Goal: Navigation & Orientation: Find specific page/section

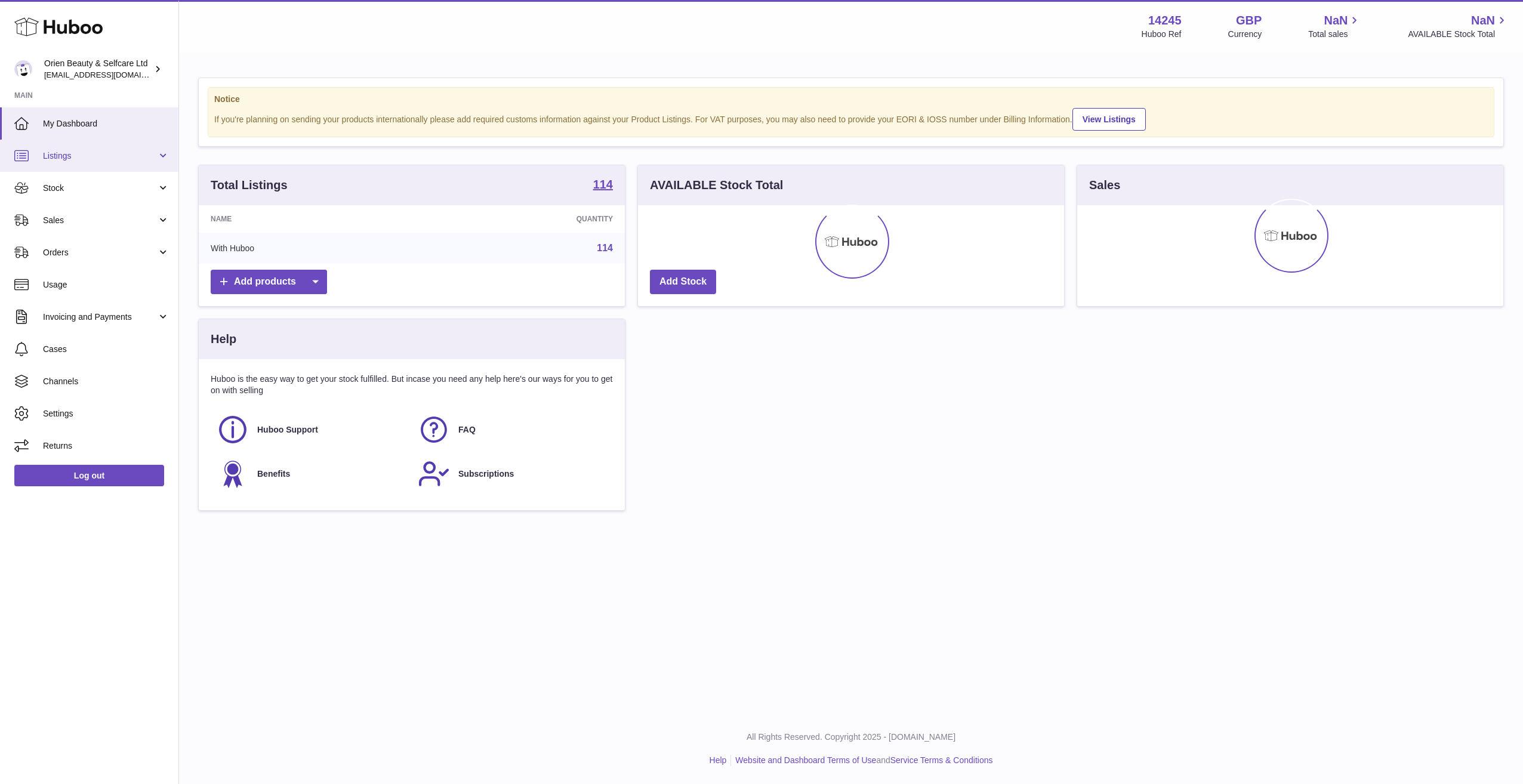
click at [110, 153] on span "Listings" at bounding box center [99, 156] width 114 height 11
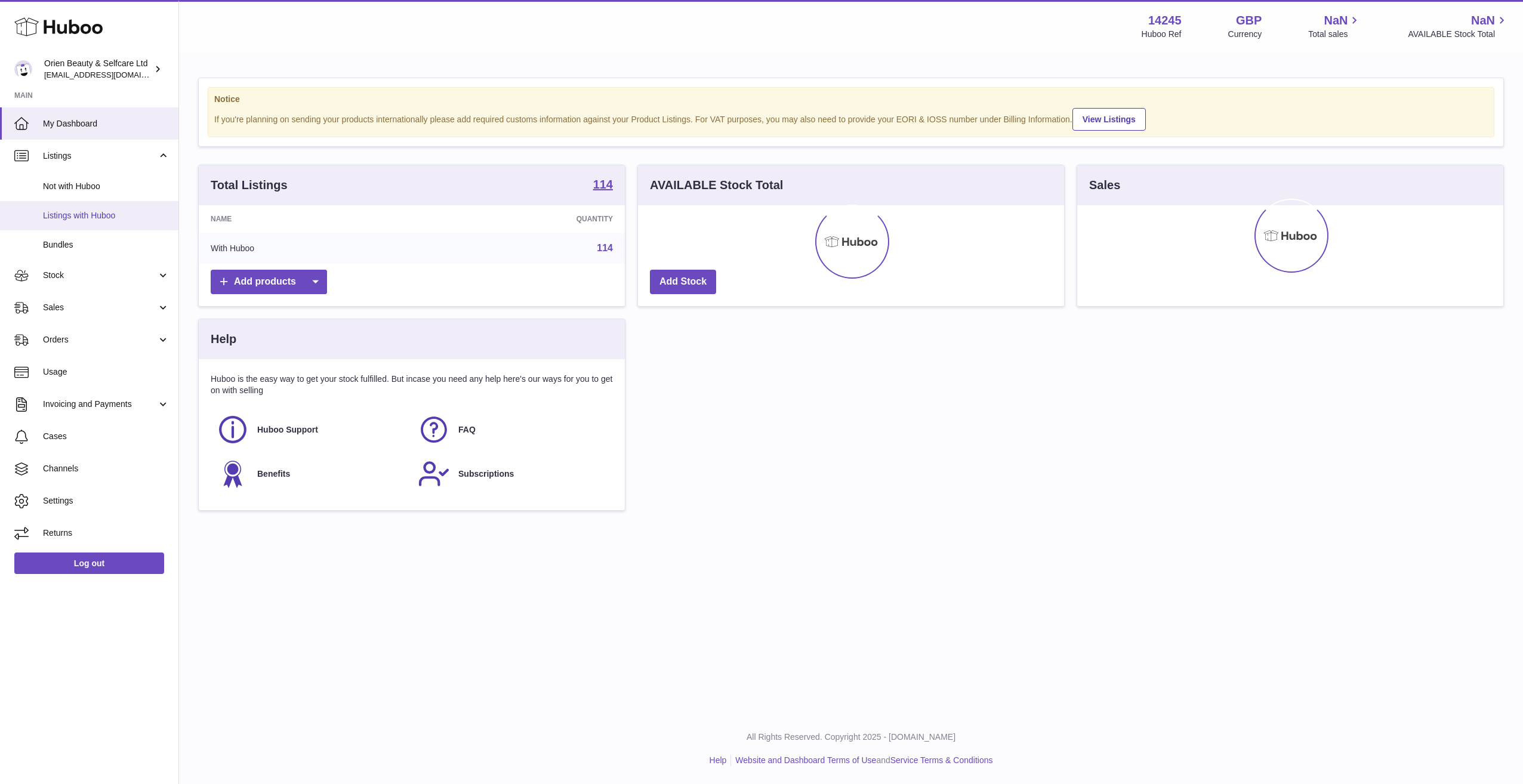
click at [107, 218] on span "Listings with Huboo" at bounding box center [106, 215] width 126 height 11
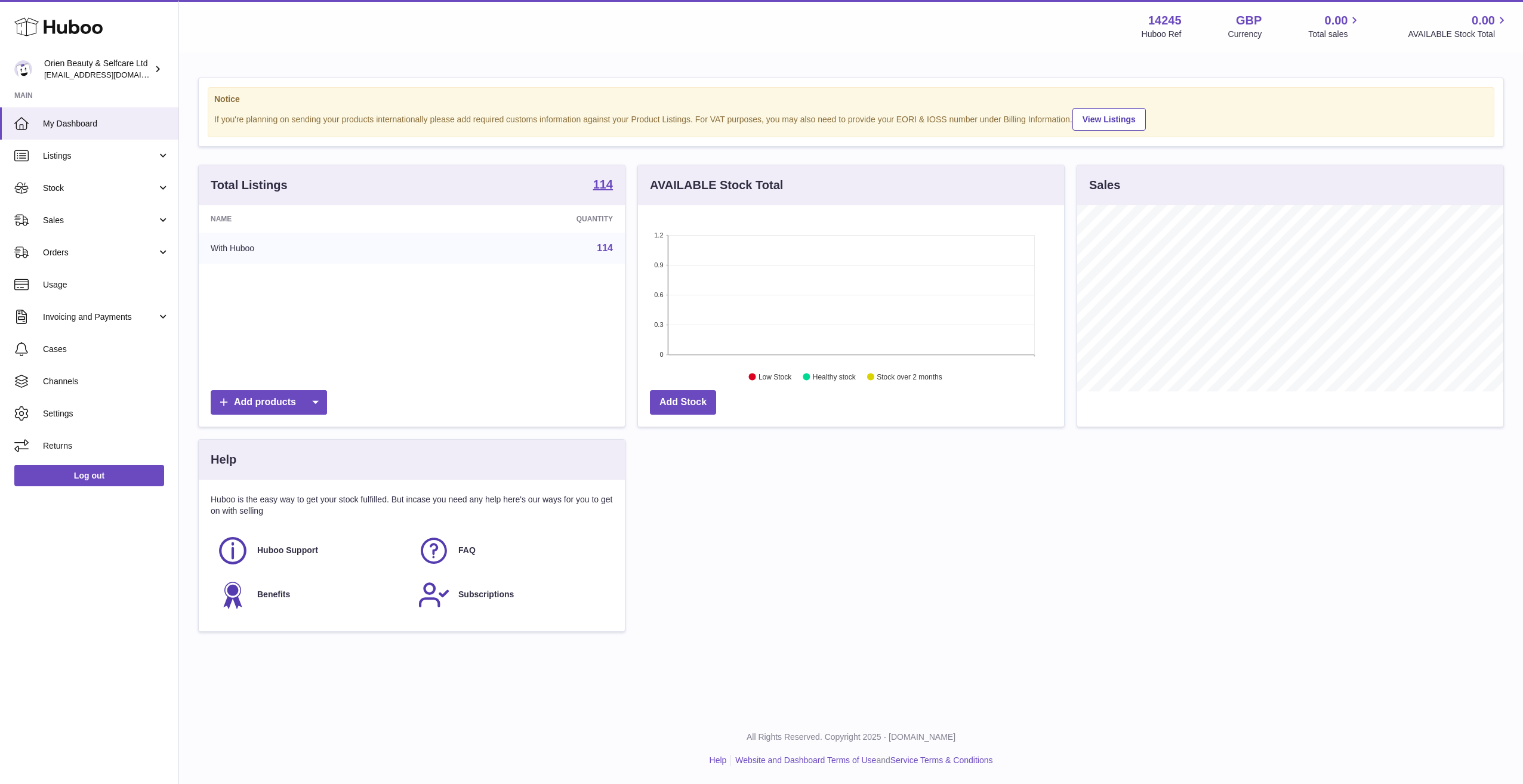
scroll to position [186, 426]
click at [97, 151] on span "Listings" at bounding box center [99, 156] width 114 height 11
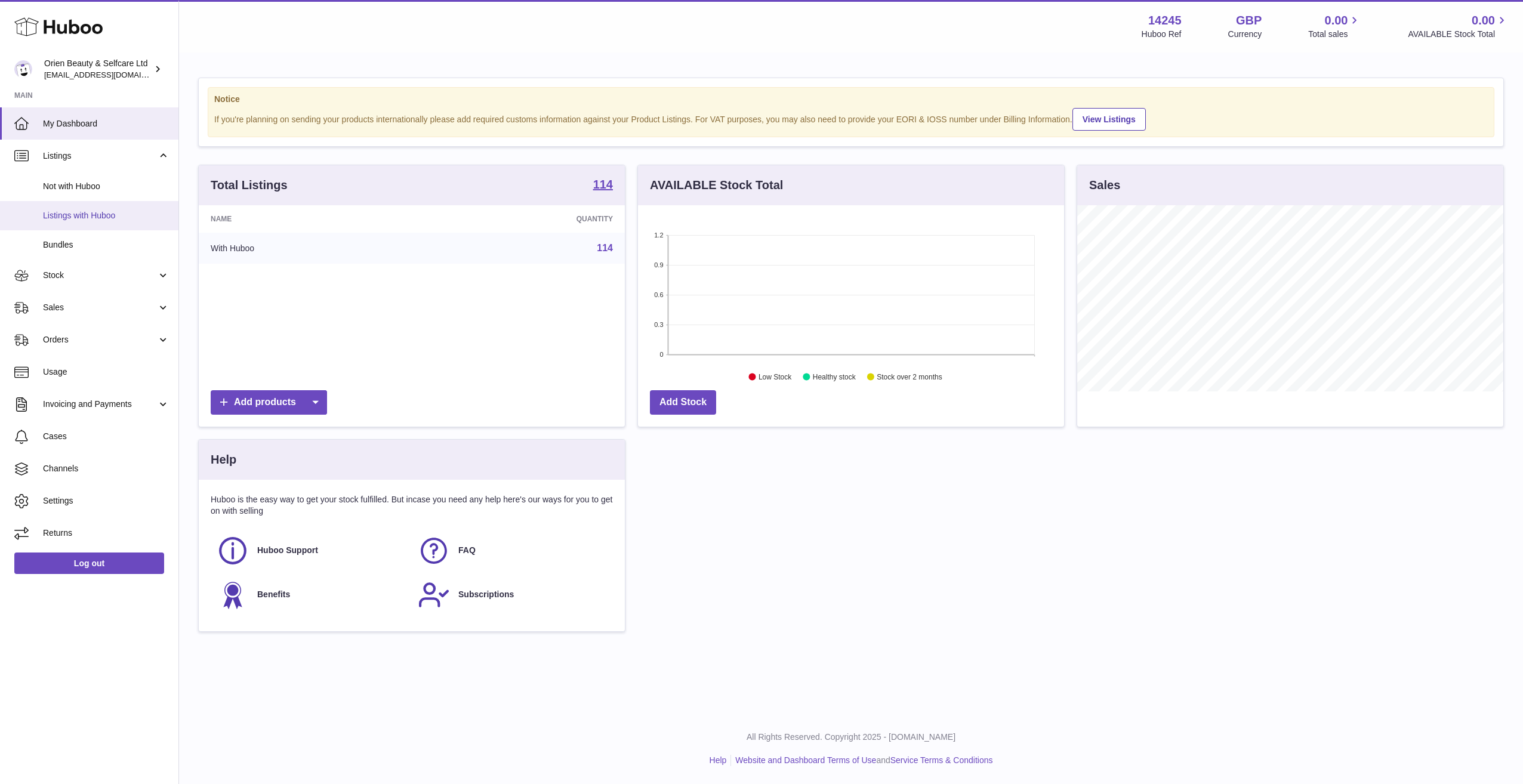
click at [93, 218] on span "Listings with Huboo" at bounding box center [106, 215] width 126 height 11
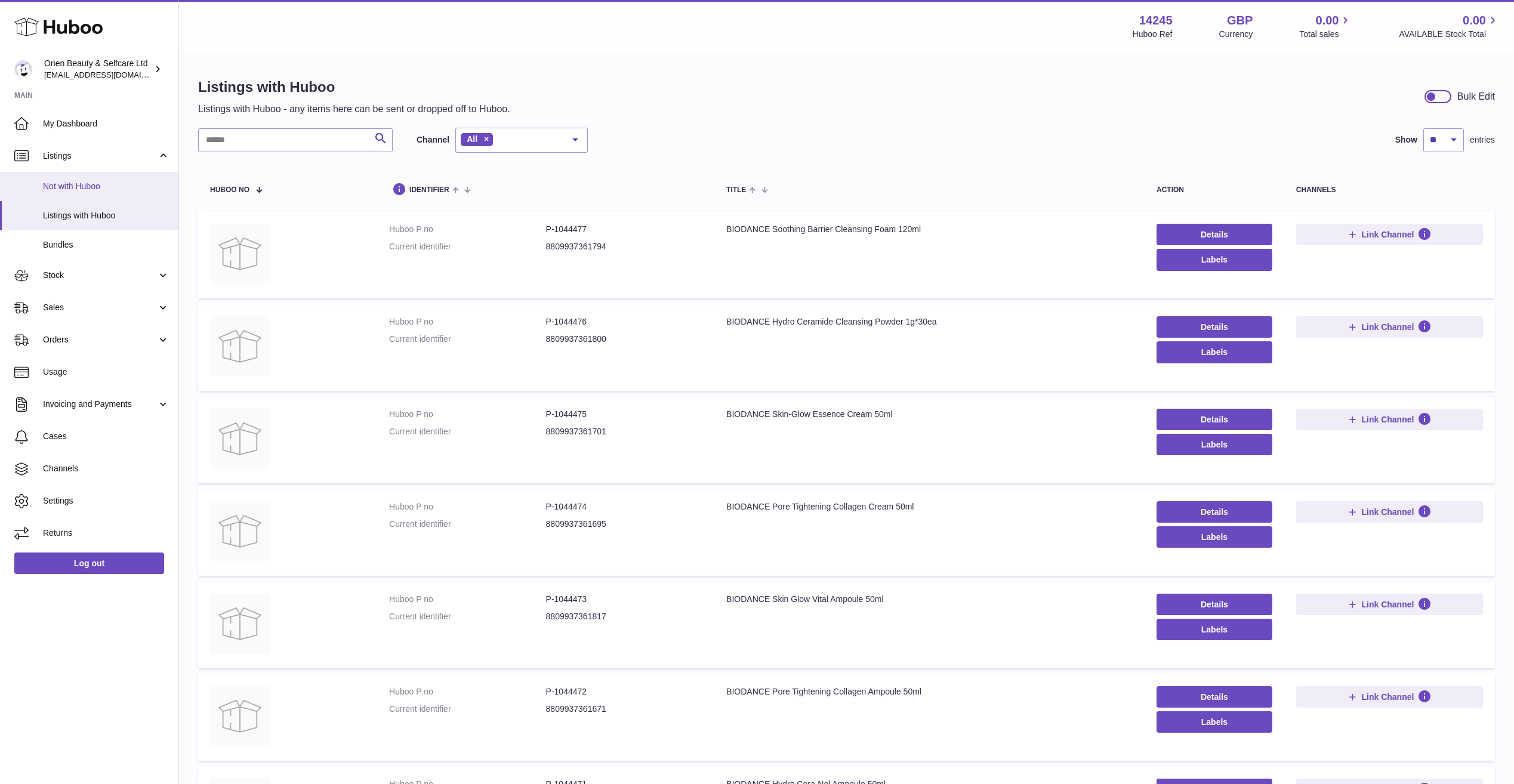
click at [113, 185] on span "Not with Huboo" at bounding box center [106, 186] width 126 height 11
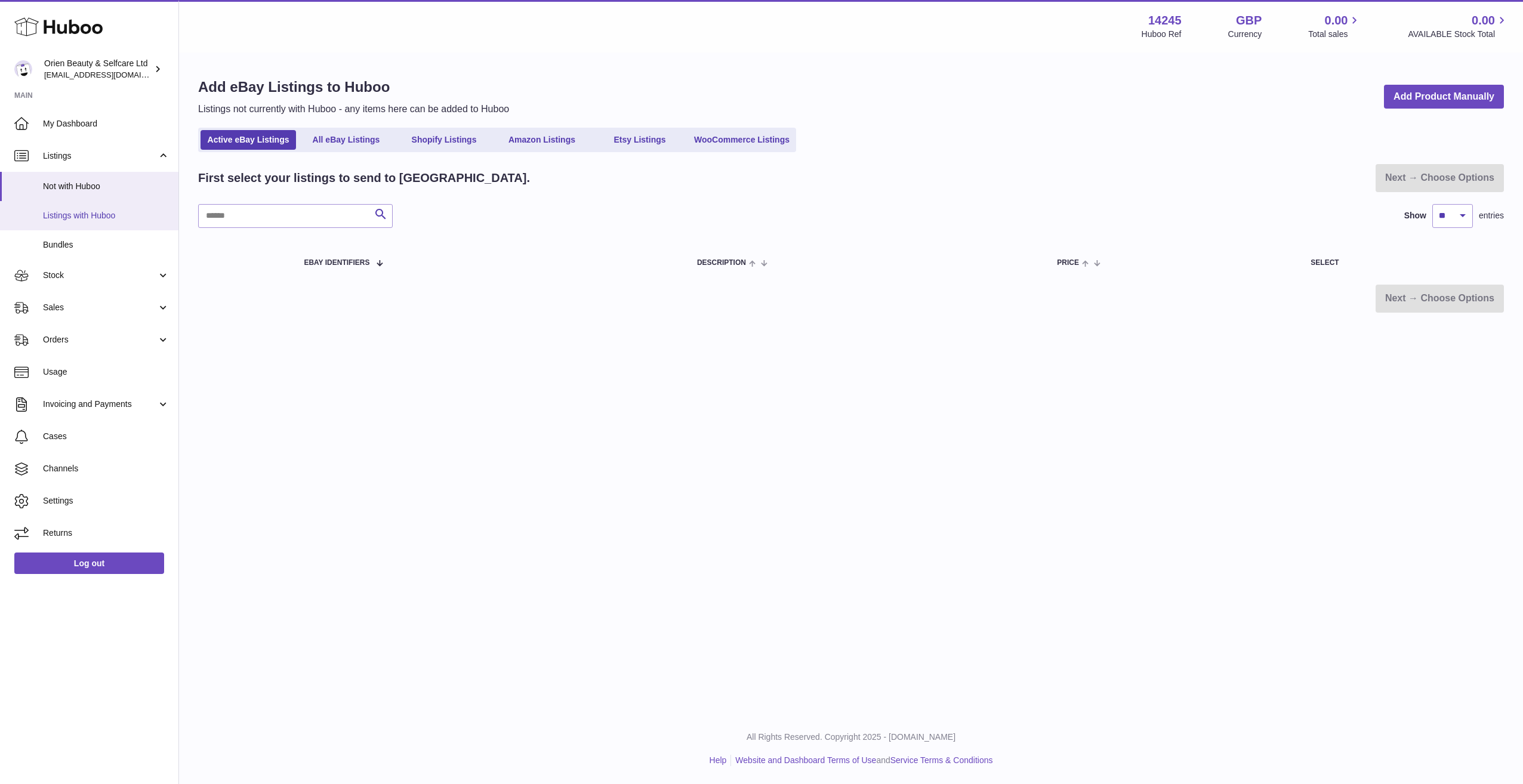
click at [111, 215] on span "Listings with Huboo" at bounding box center [106, 215] width 126 height 11
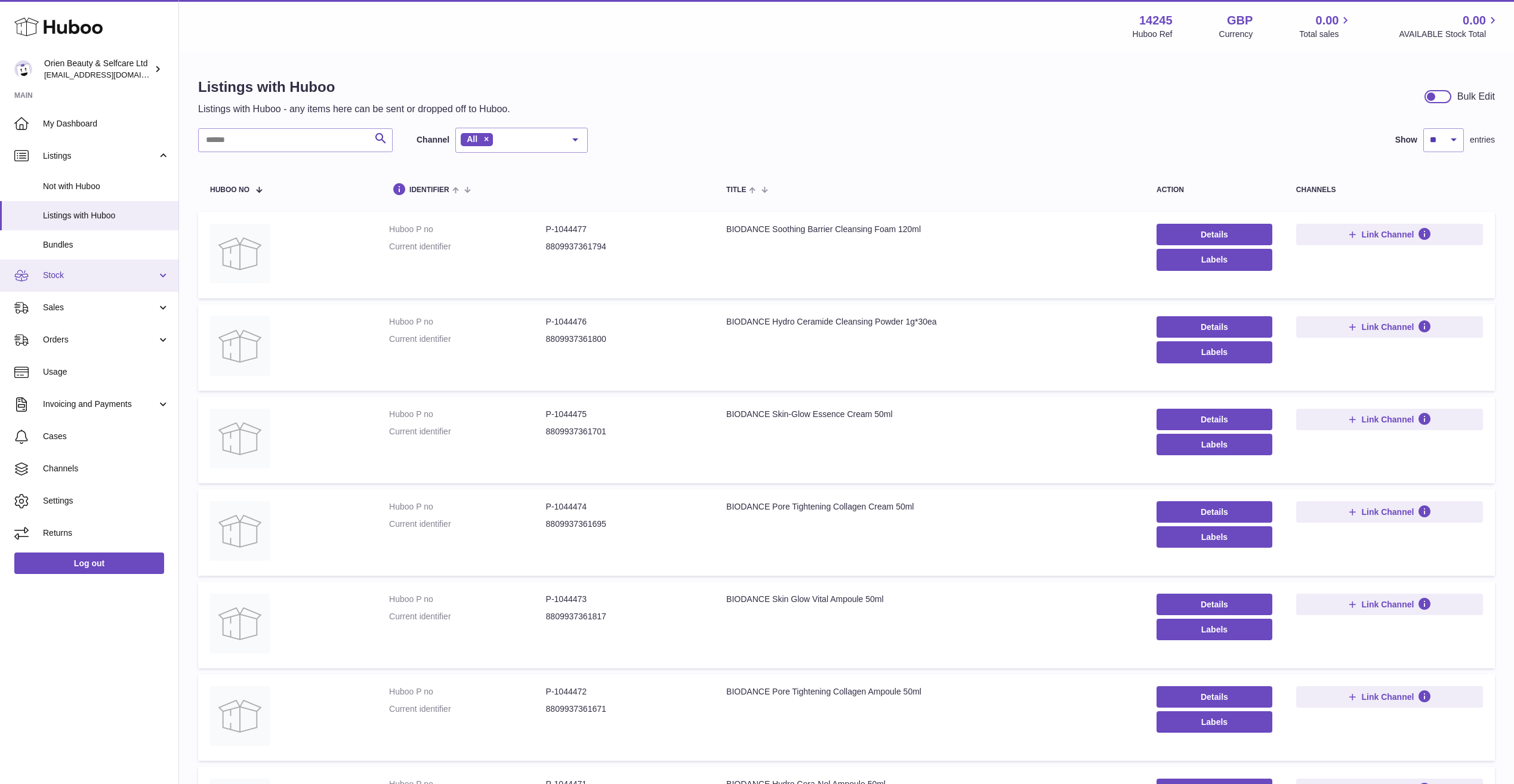
click at [86, 277] on span "Stock" at bounding box center [99, 275] width 114 height 11
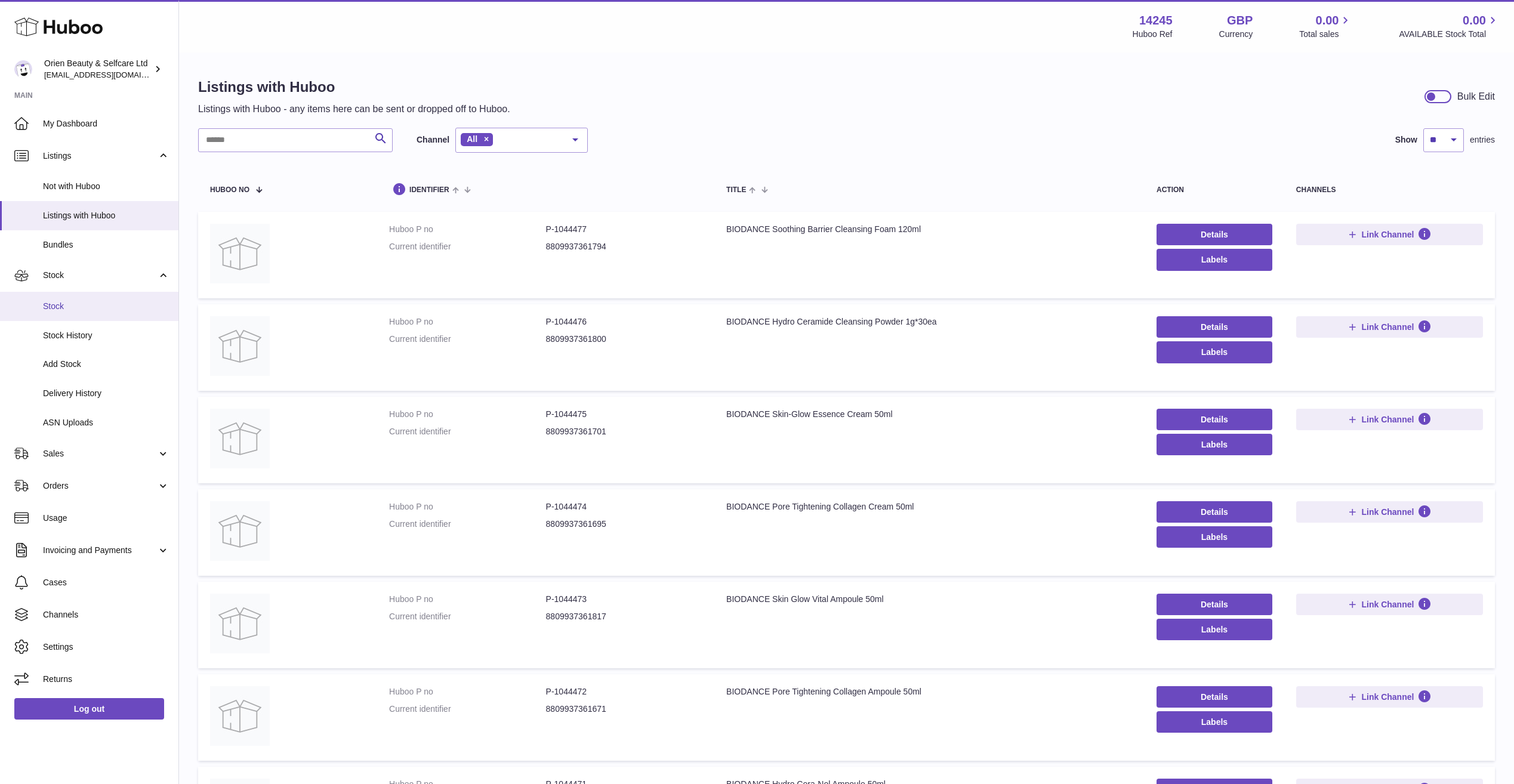
click at [74, 309] on span "Stock" at bounding box center [106, 306] width 126 height 11
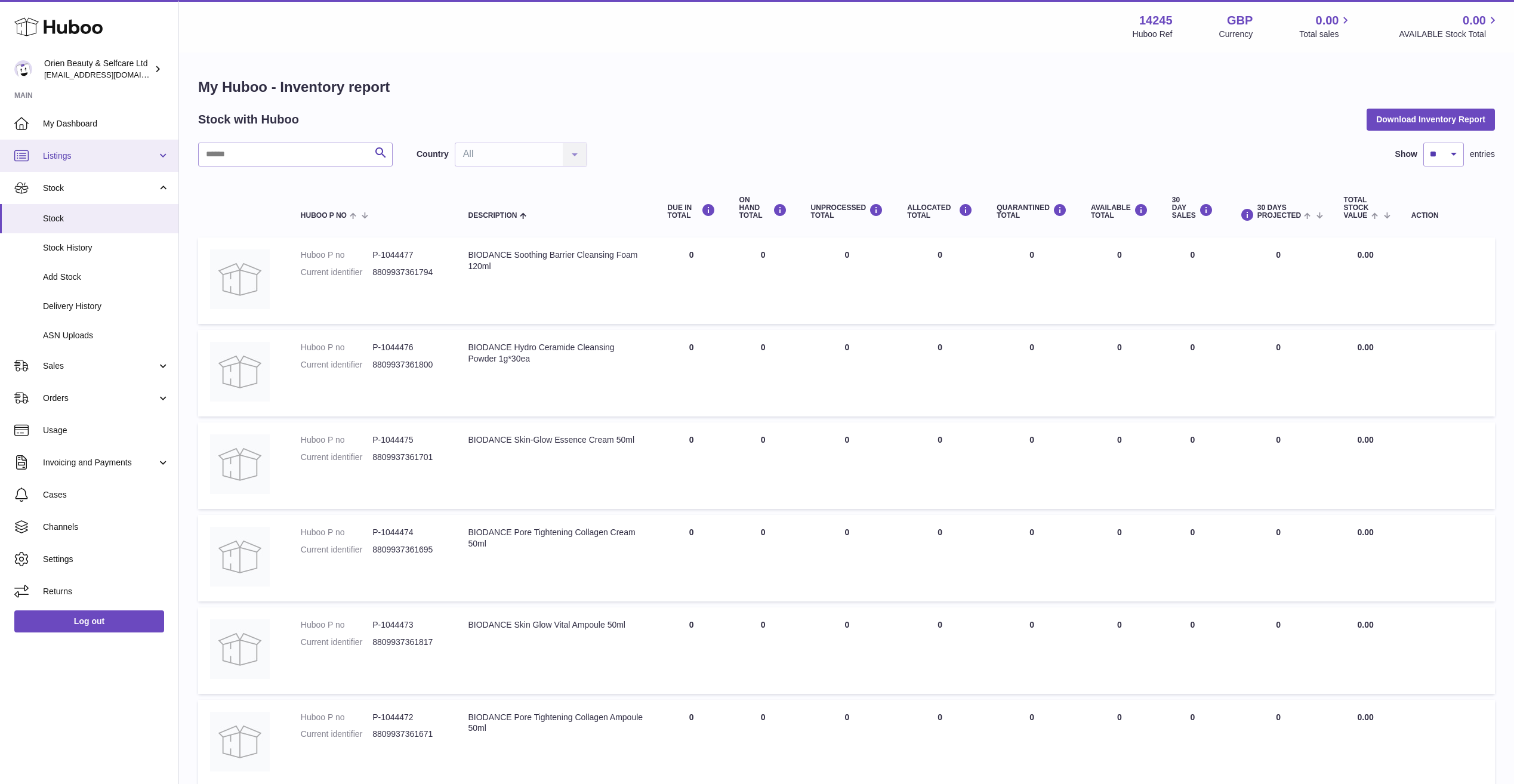
click at [95, 165] on link "Listings" at bounding box center [89, 155] width 178 height 32
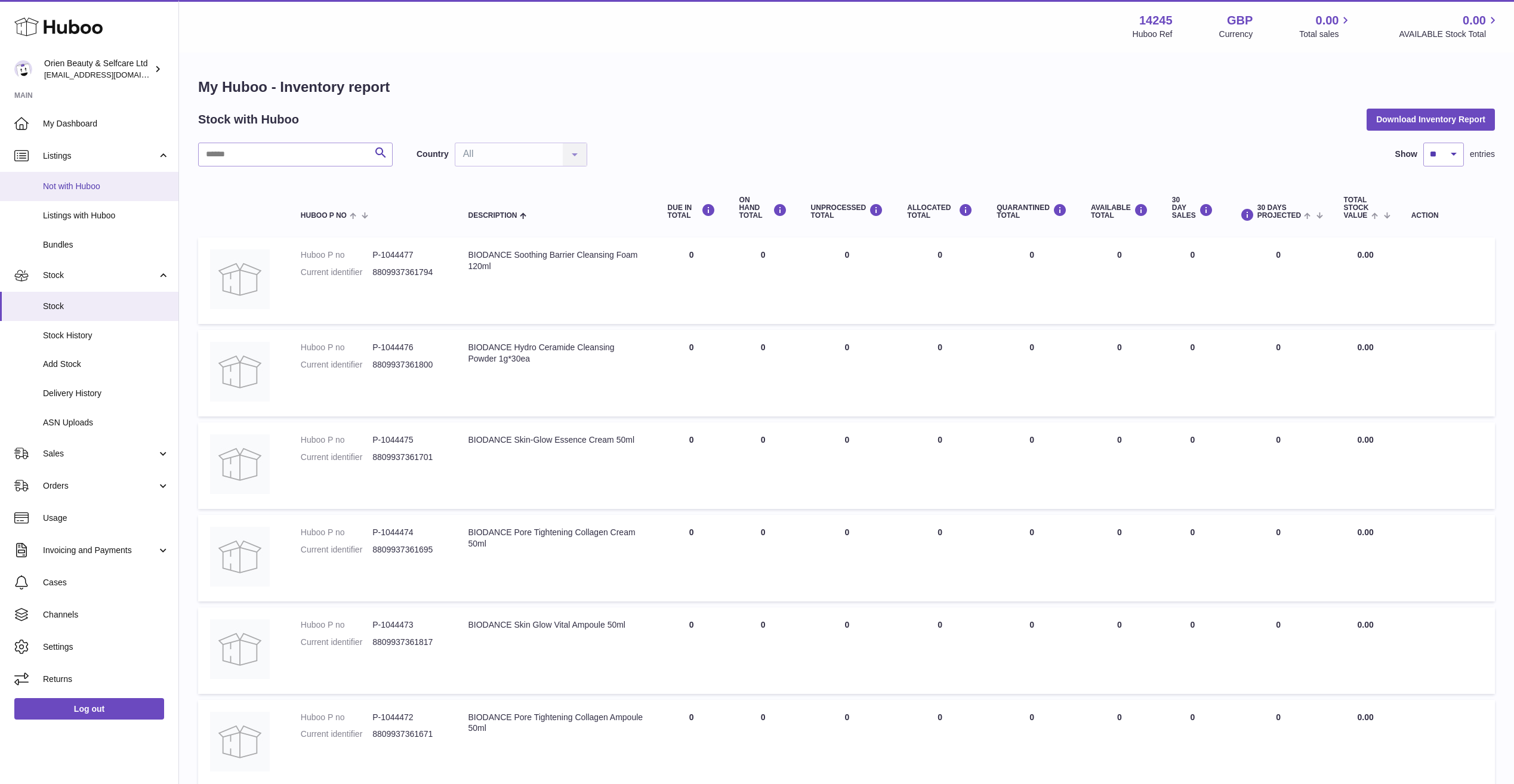
click at [95, 195] on link "Not with Huboo" at bounding box center [89, 186] width 178 height 29
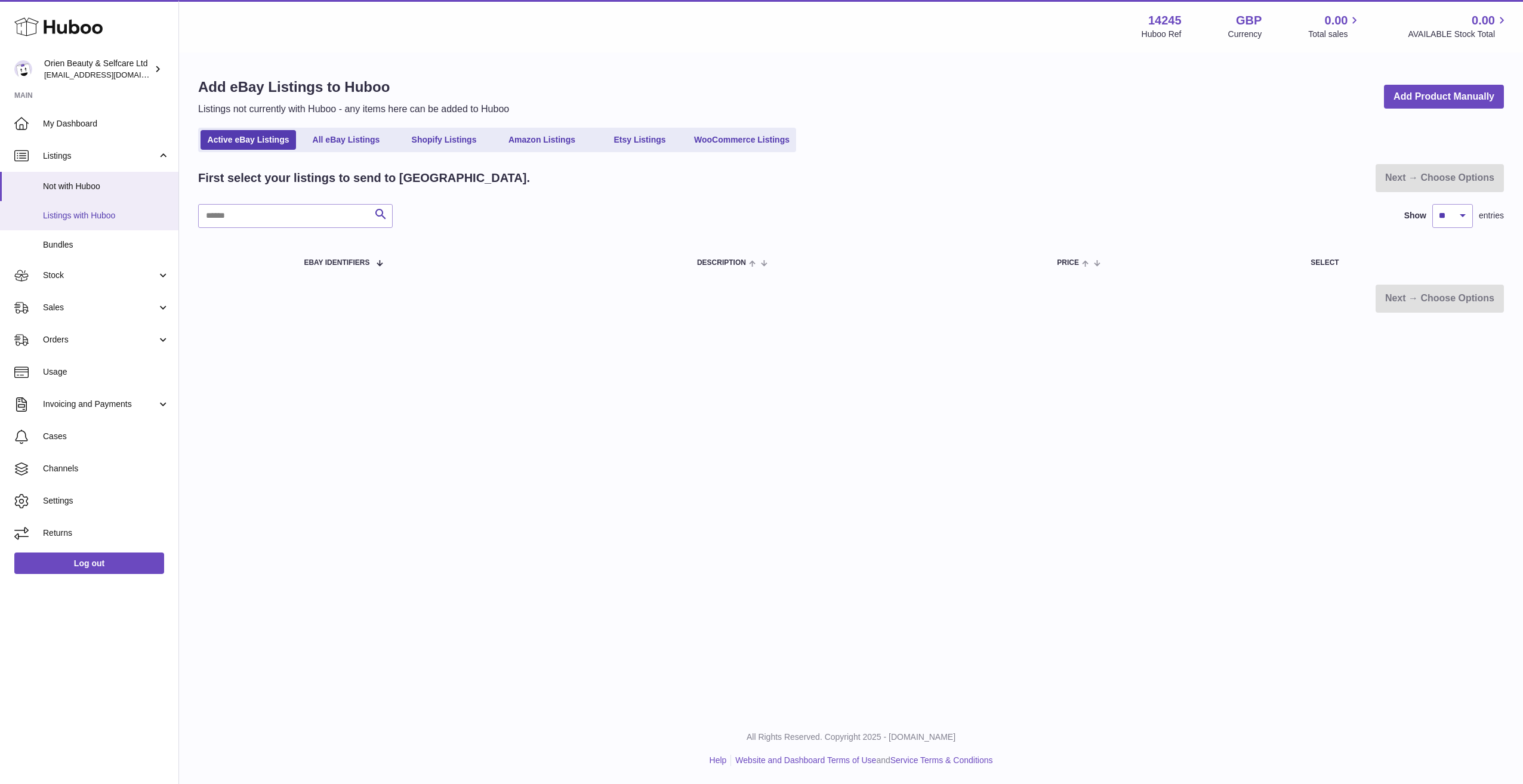
click at [74, 222] on link "Listings with Huboo" at bounding box center [89, 216] width 178 height 29
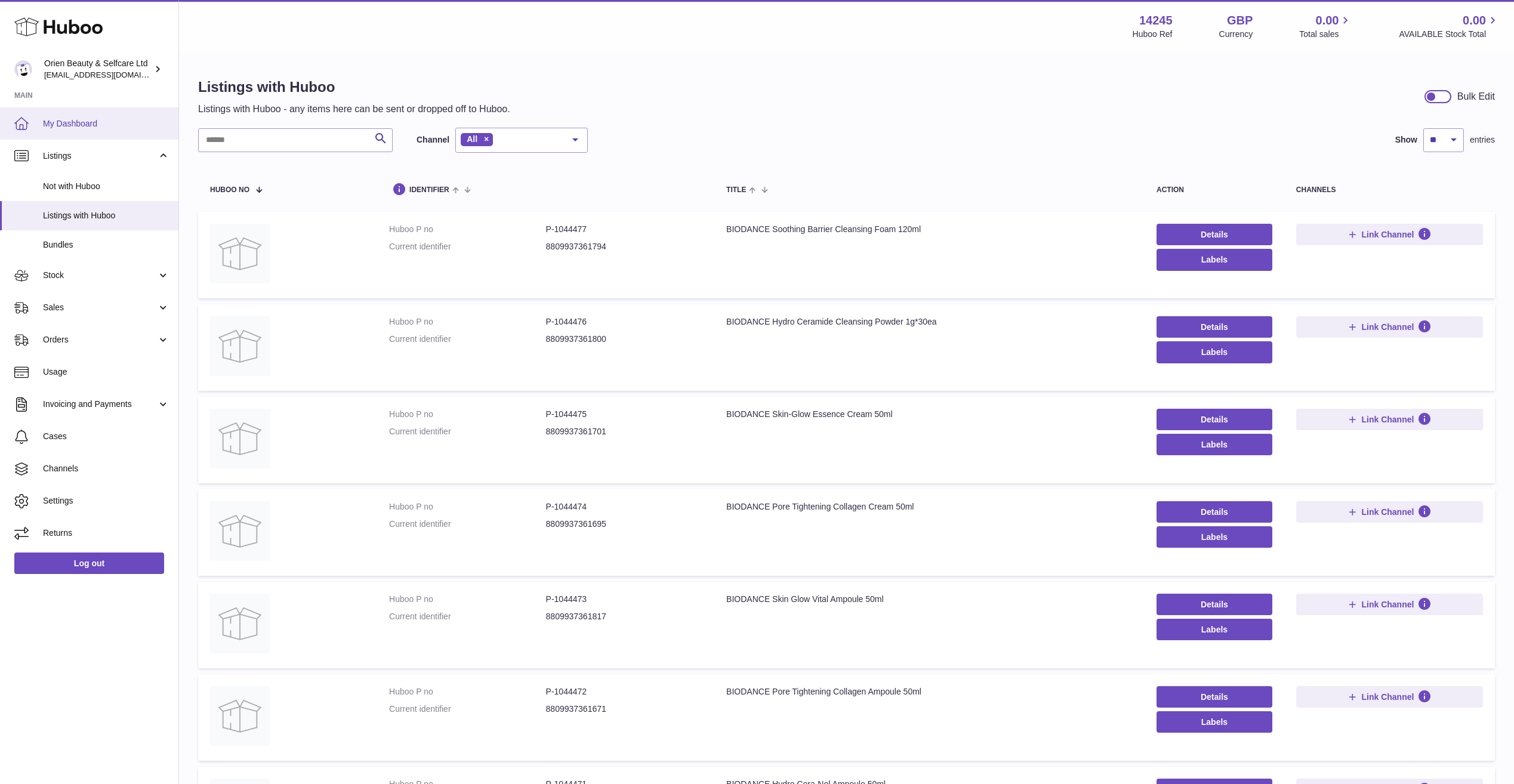
click at [121, 134] on link "My Dashboard" at bounding box center [89, 123] width 178 height 32
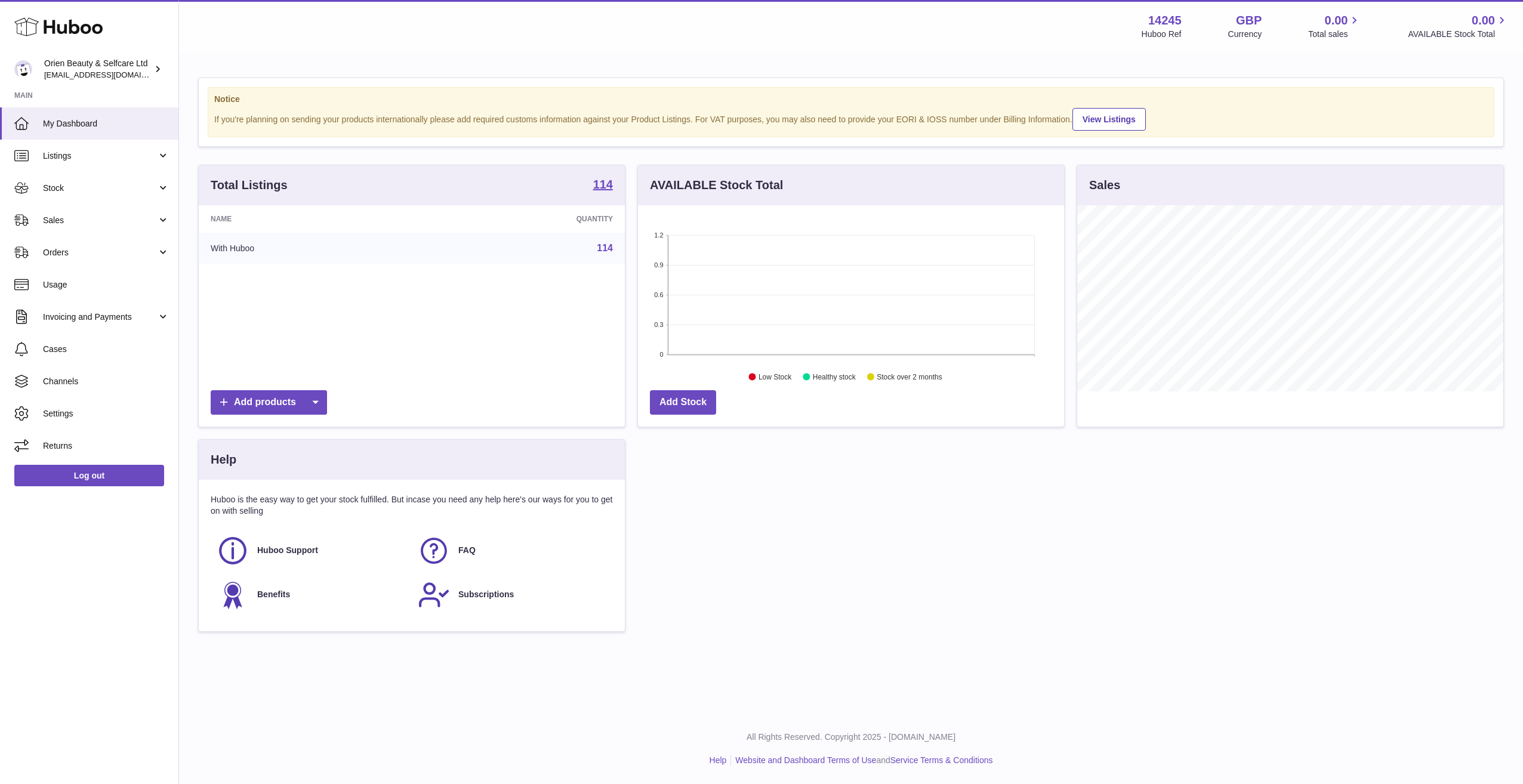
scroll to position [186, 426]
